Goal: Browse casually: Explore the website without a specific task or goal

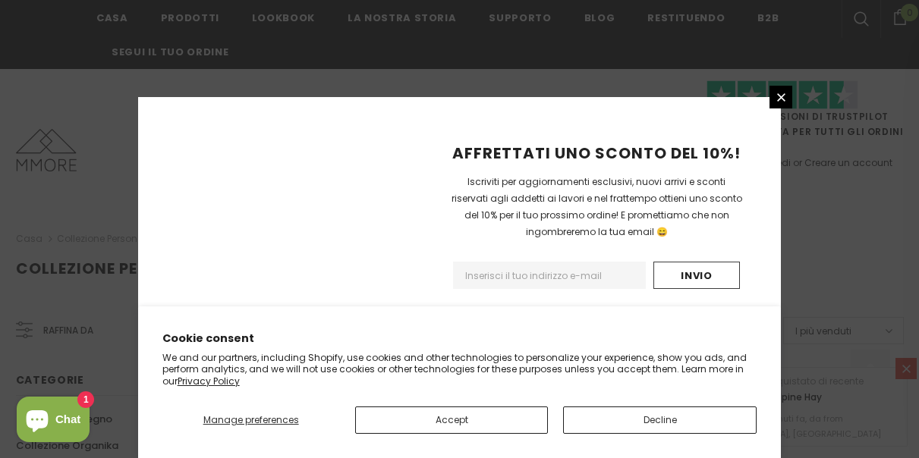
scroll to position [1128, 0]
